Goal: Check status: Check status

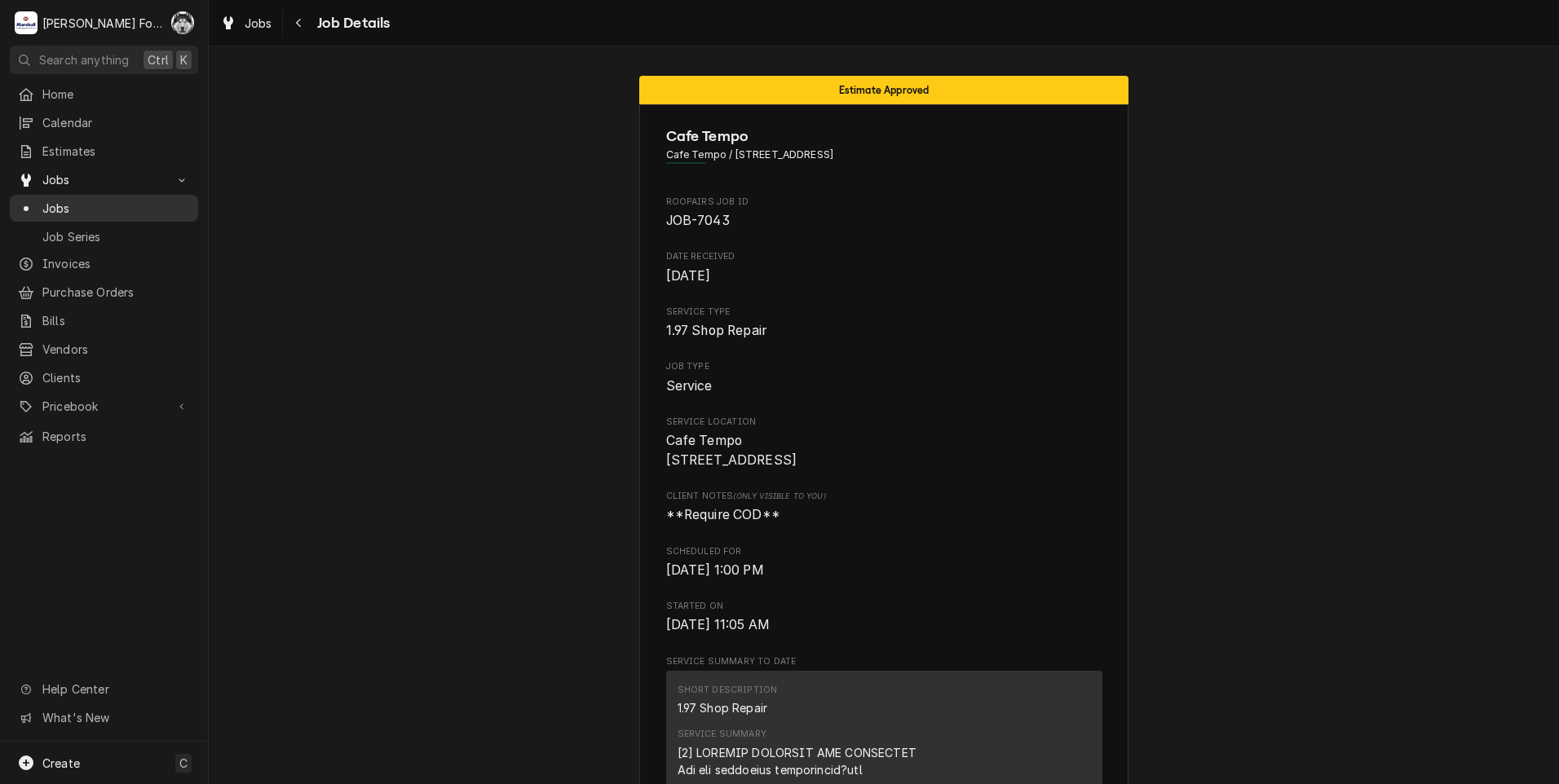
click at [55, 205] on span "Jobs" at bounding box center [116, 208] width 148 height 17
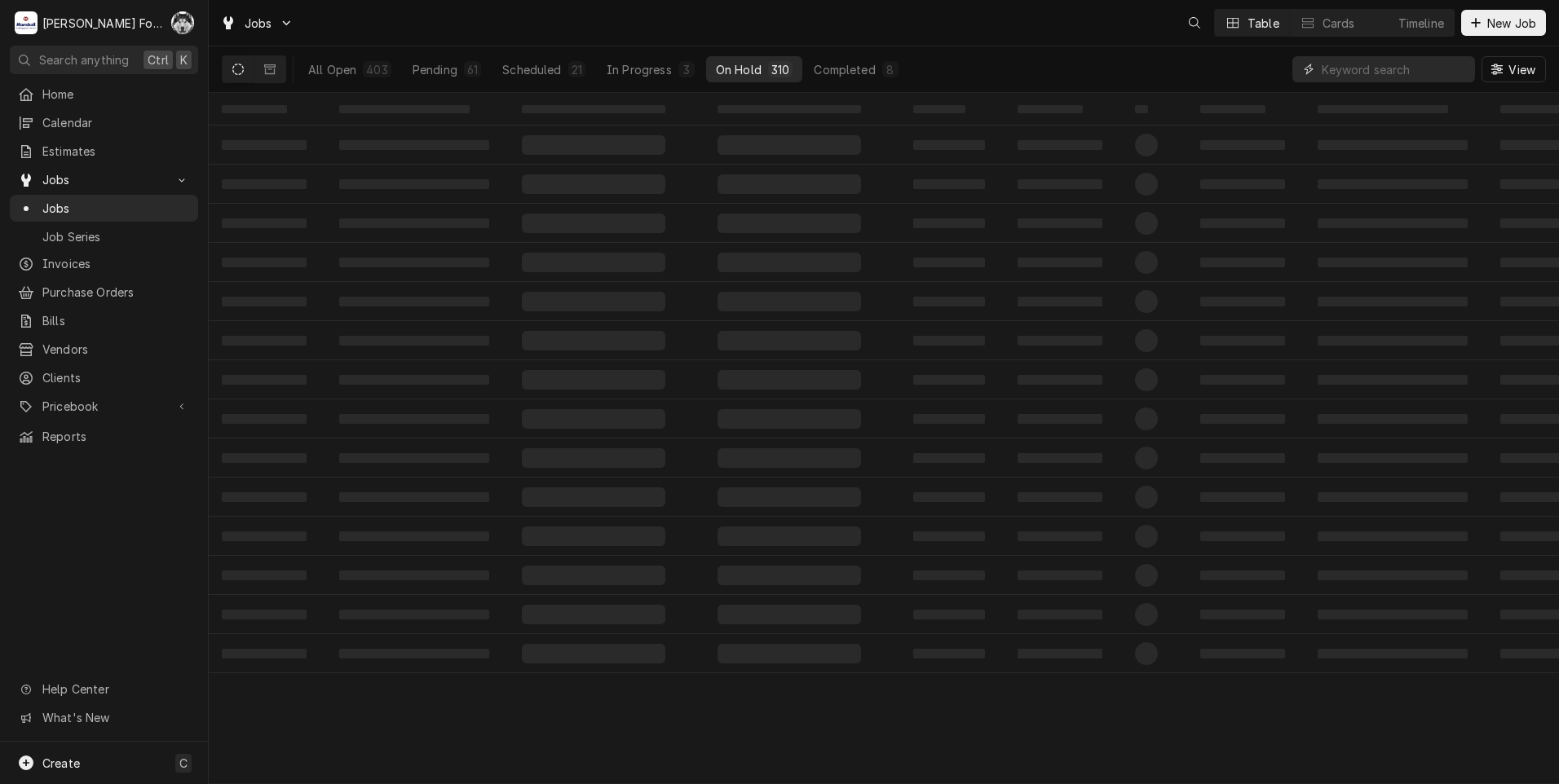
click at [1323, 76] on input "Dynamic Content Wrapper" at bounding box center [1393, 69] width 145 height 26
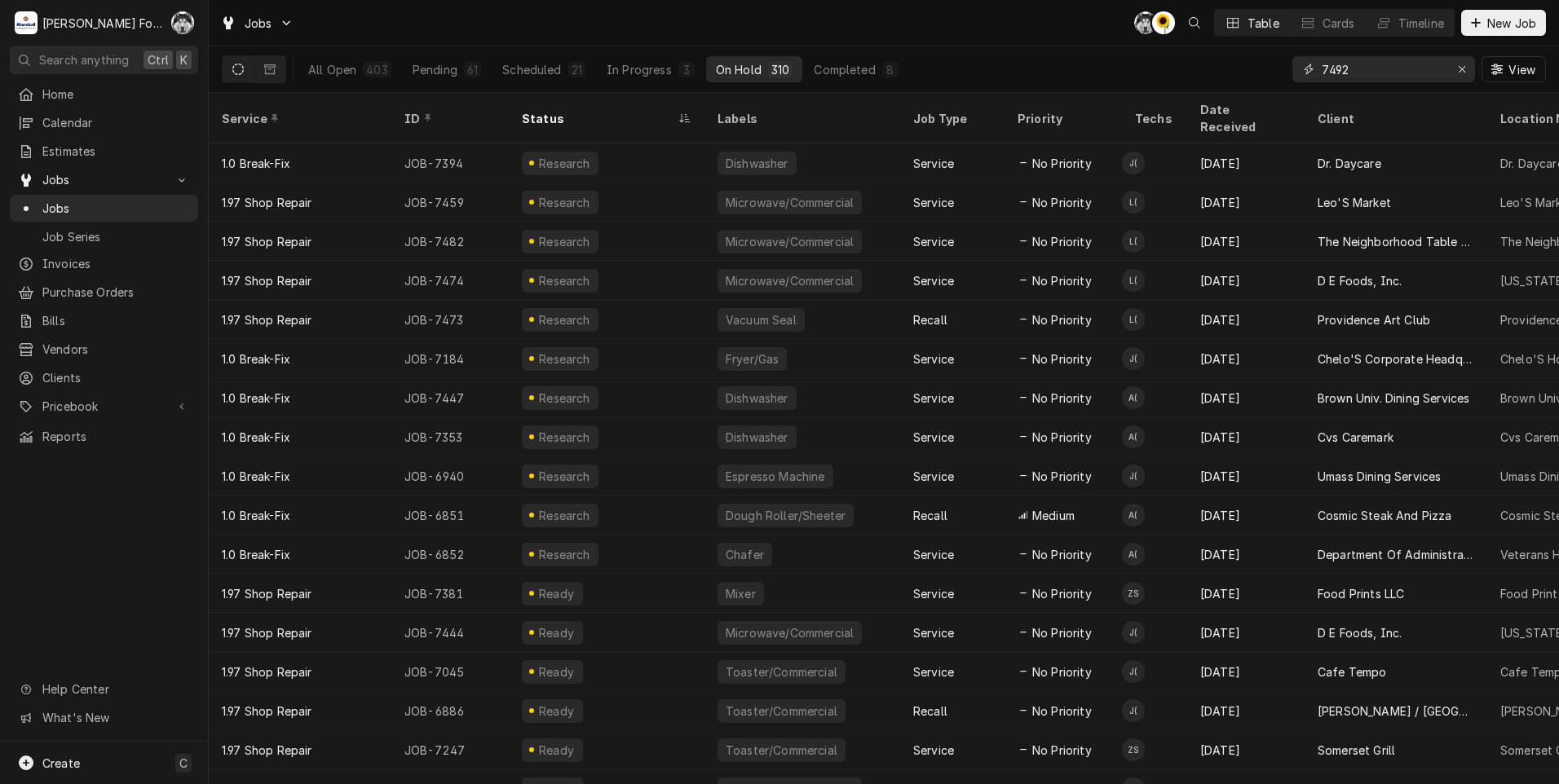
type input "7492"
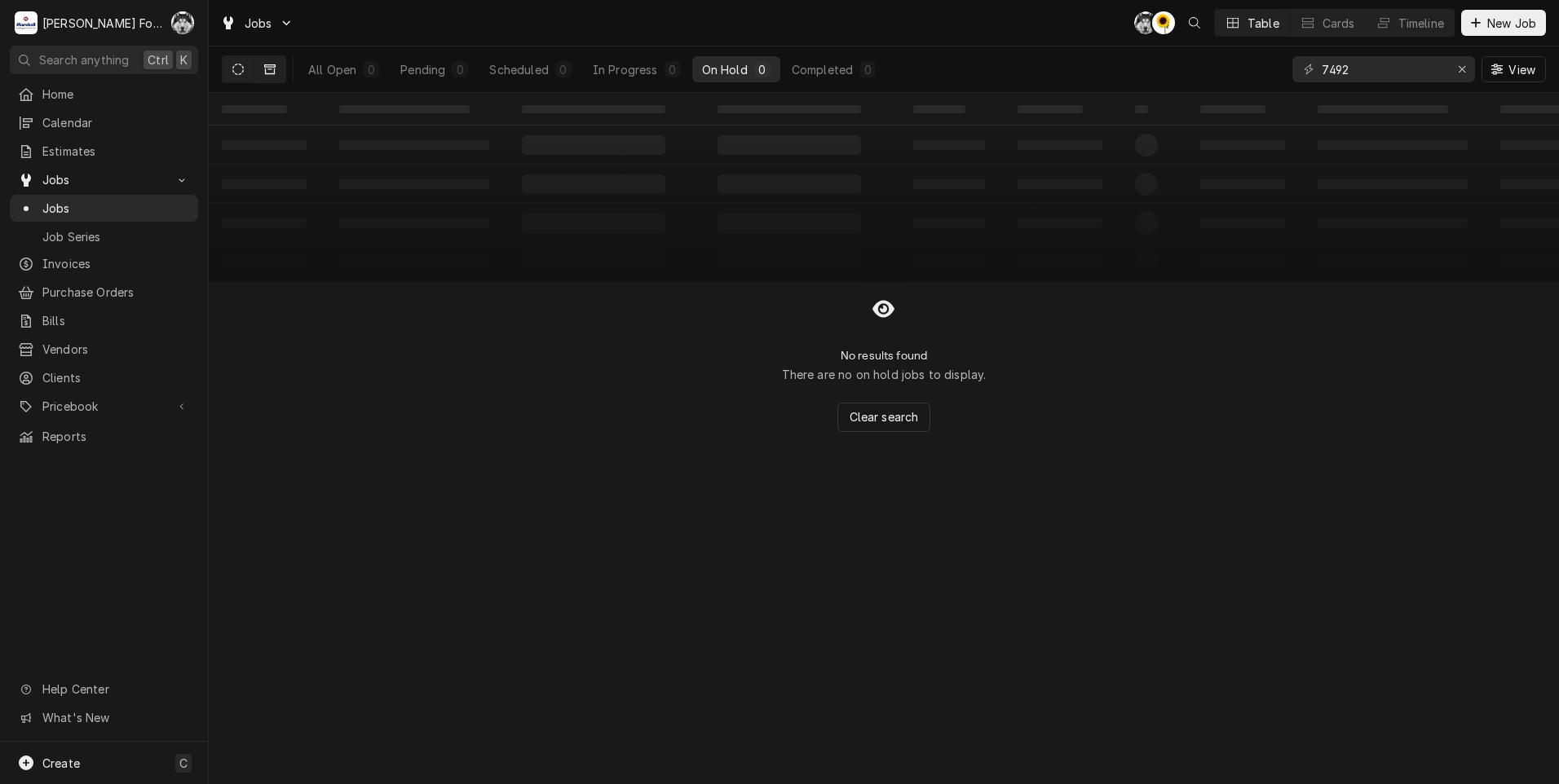
click at [271, 71] on icon "Dynamic Content Wrapper" at bounding box center [270, 70] width 12 height 12
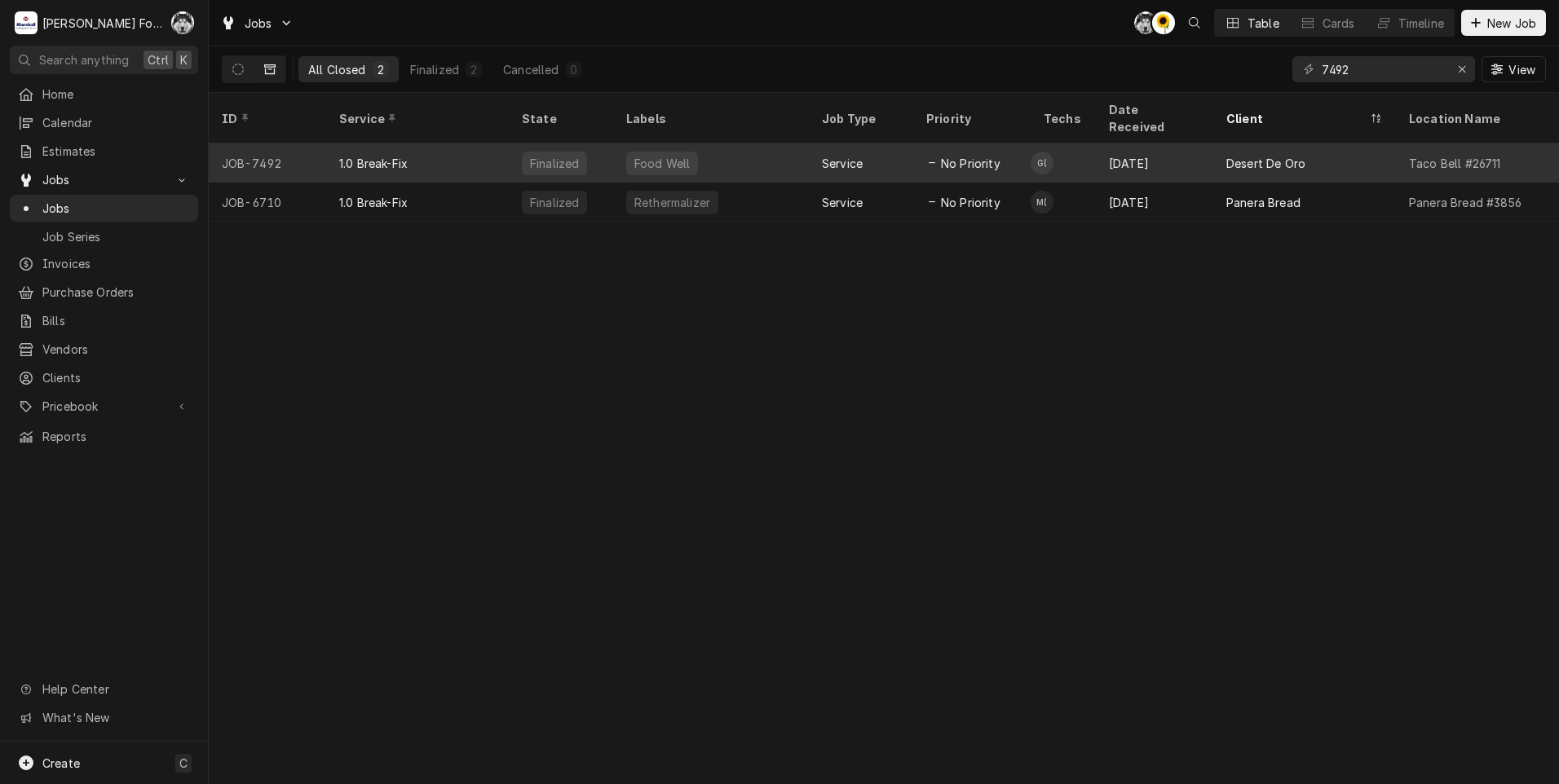
click at [599, 144] on div "Finalized" at bounding box center [561, 163] width 104 height 39
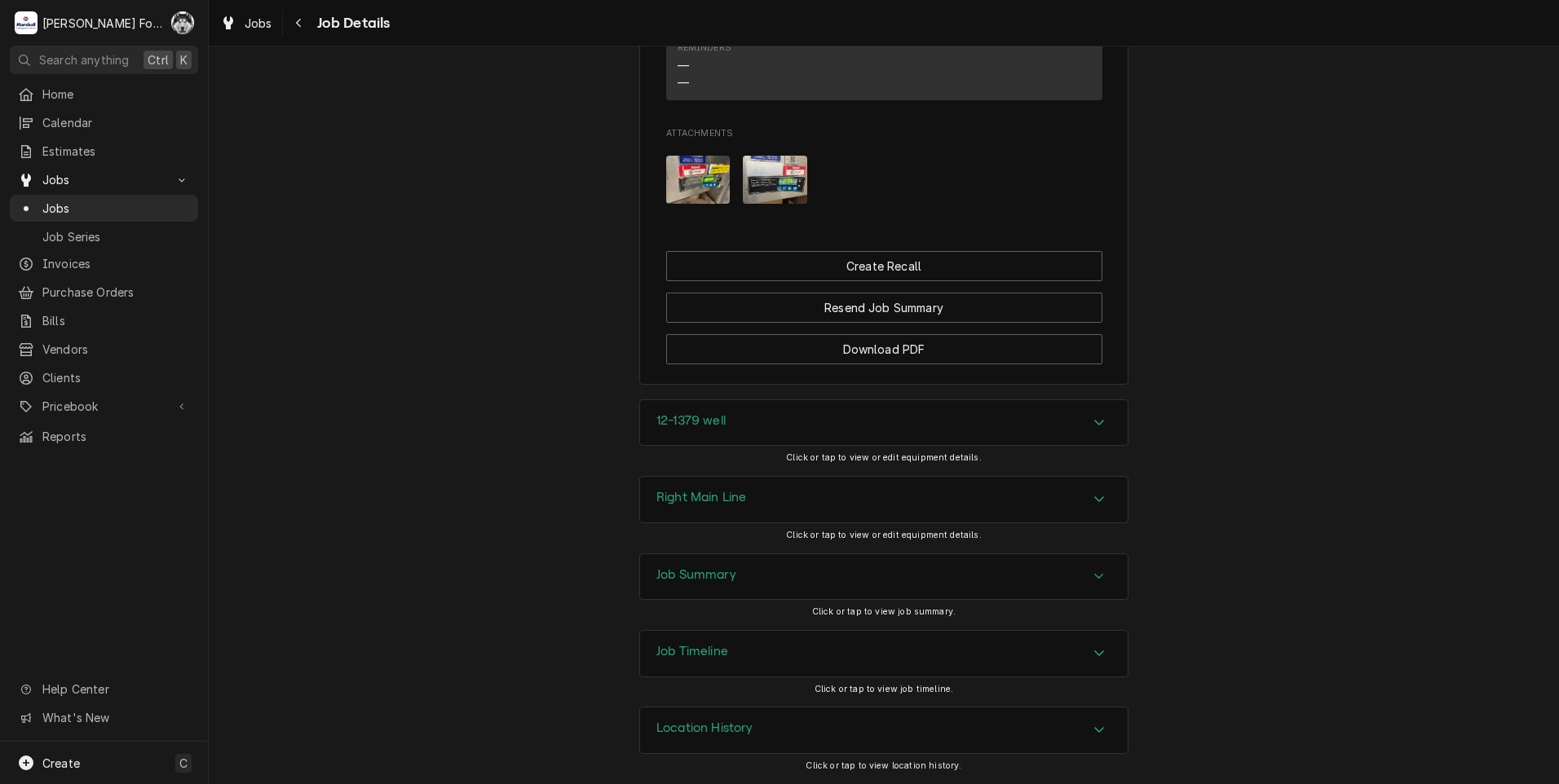
scroll to position [1607, 0]
click at [808, 501] on div "Right Main Line" at bounding box center [883, 499] width 487 height 45
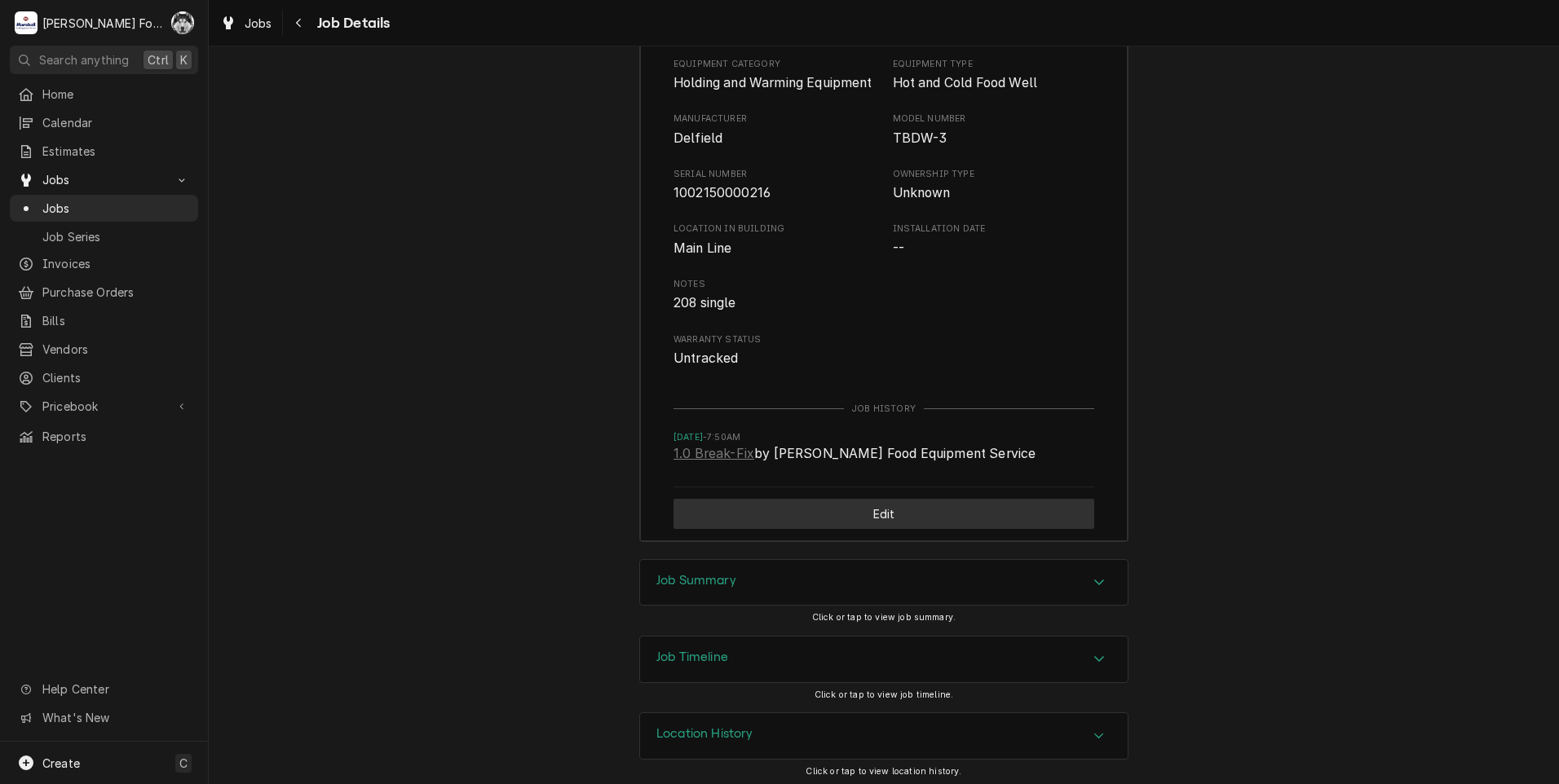
scroll to position [2115, 0]
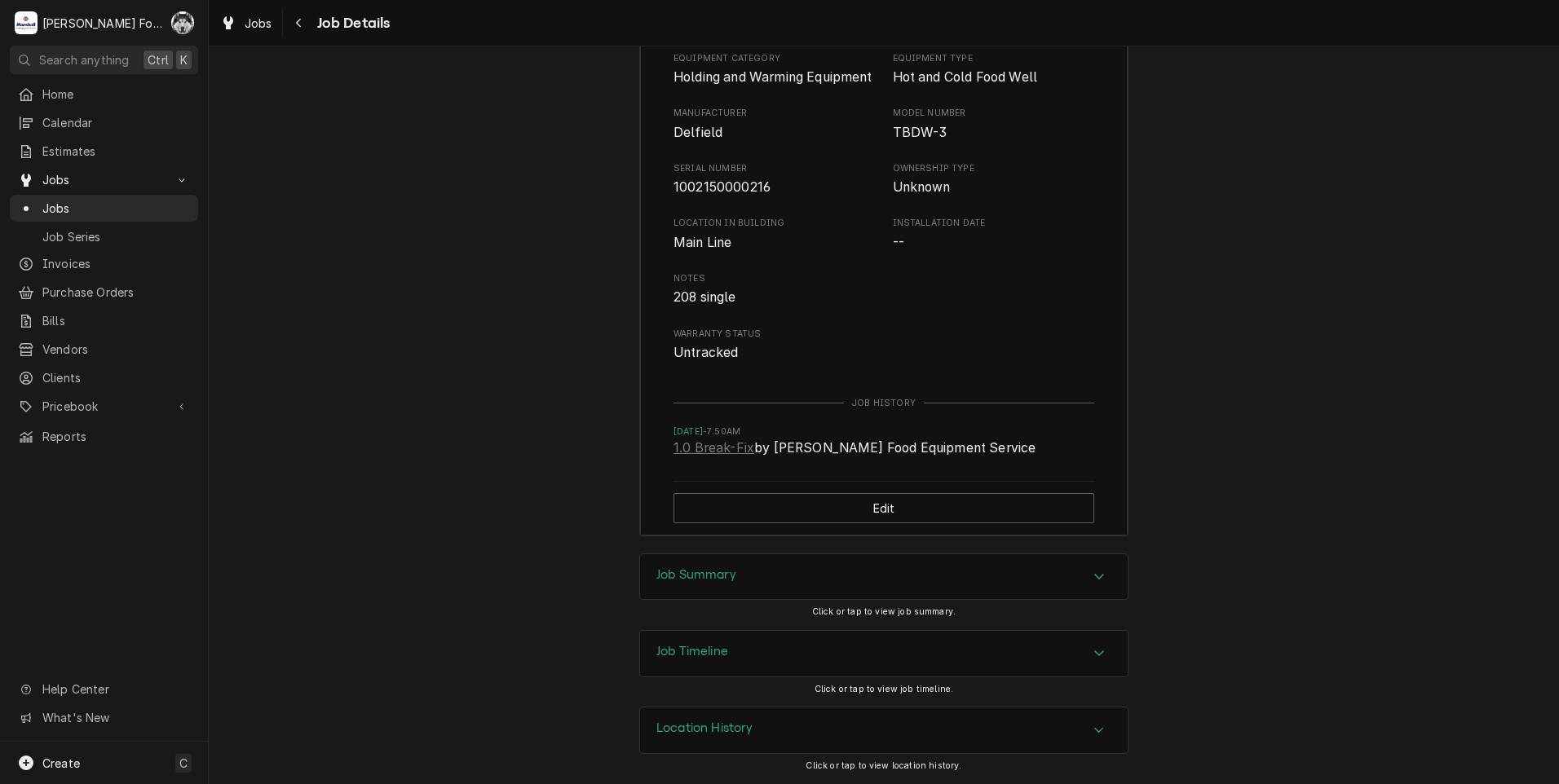
click at [783, 569] on div "Job Summary" at bounding box center [883, 577] width 487 height 45
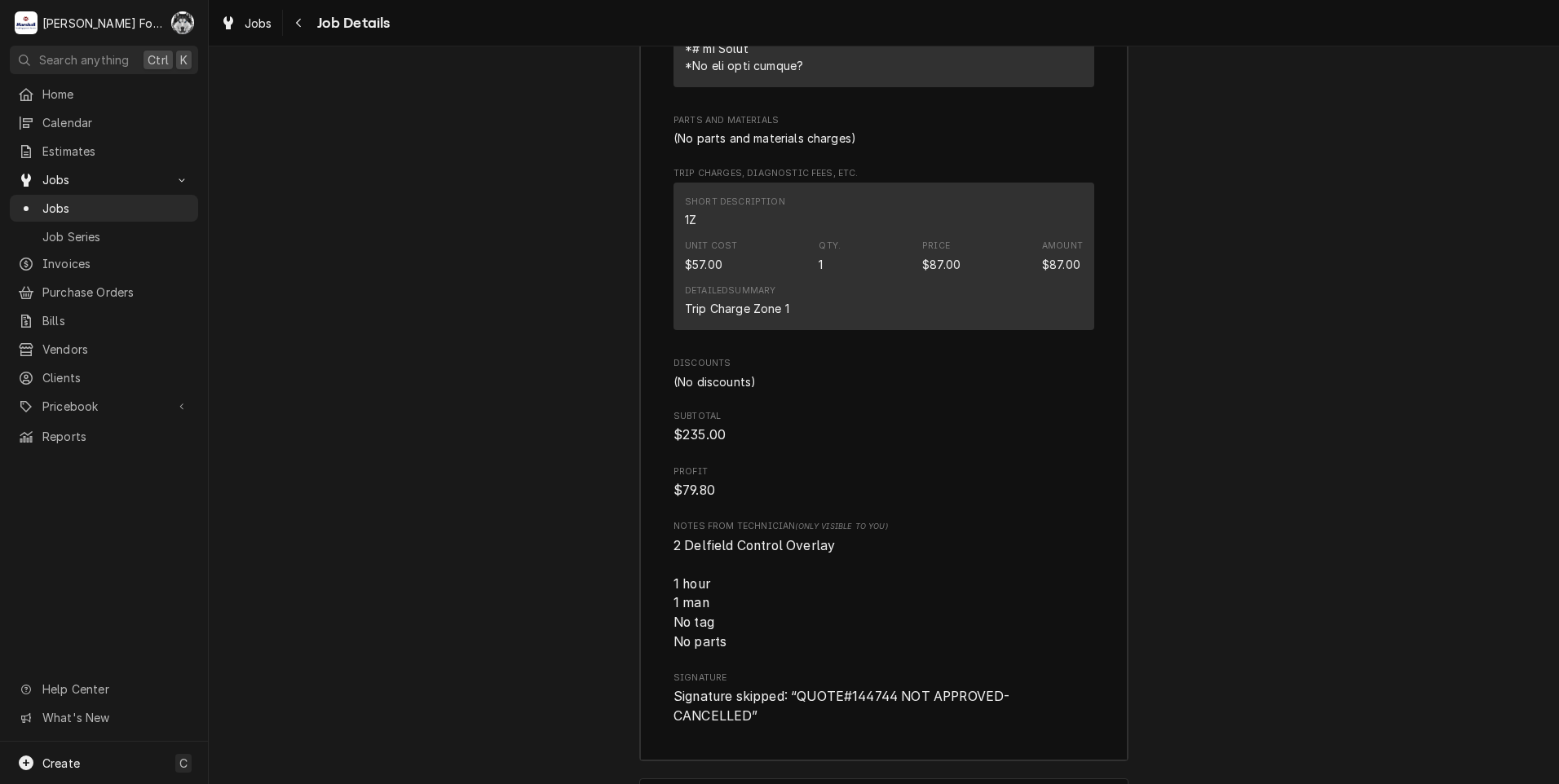
scroll to position [3745, 0]
